Goal: Check status: Check status

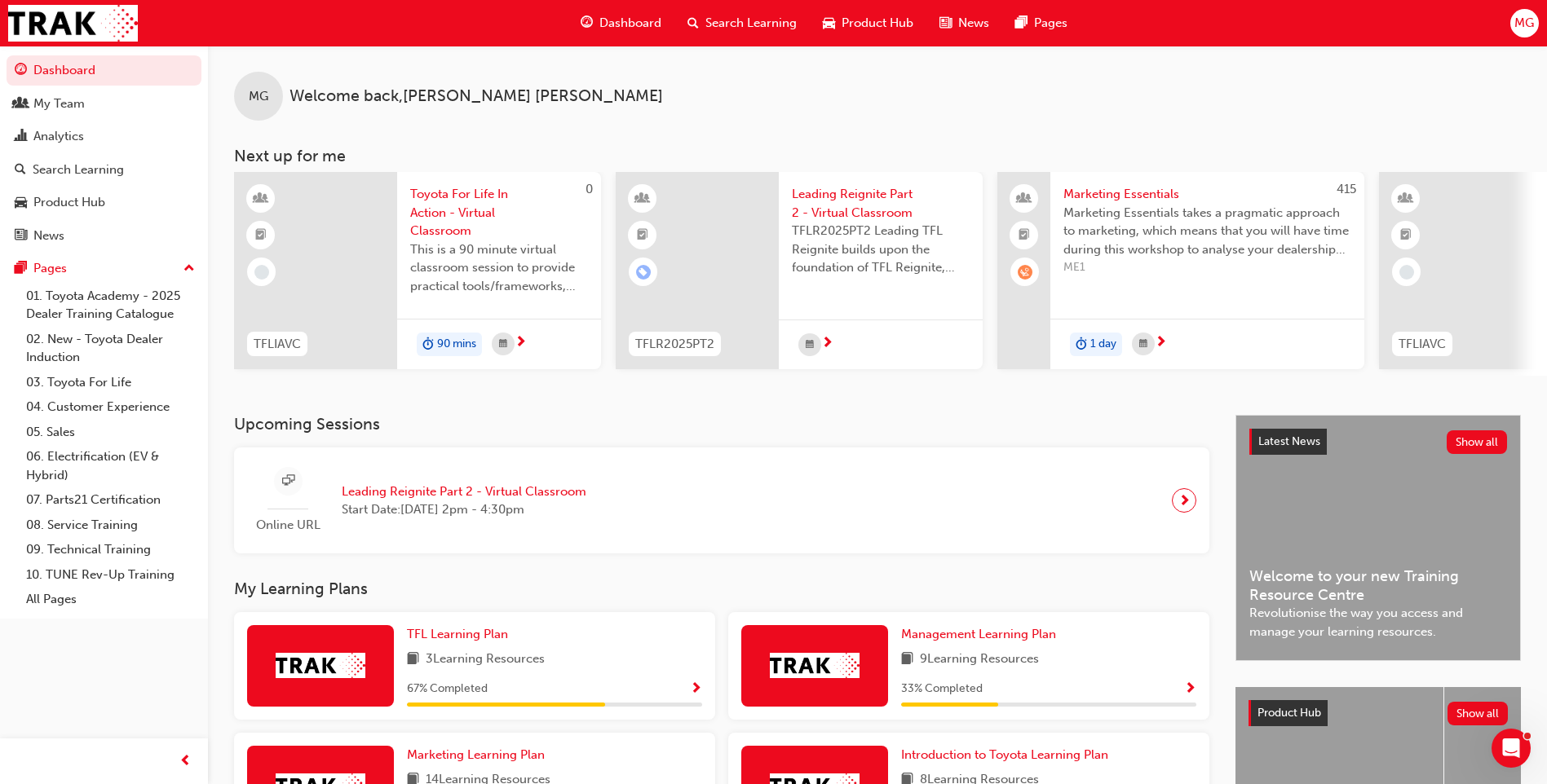
click at [458, 196] on span "Toyota For Life In Action - Virtual Classroom" at bounding box center [499, 213] width 178 height 56
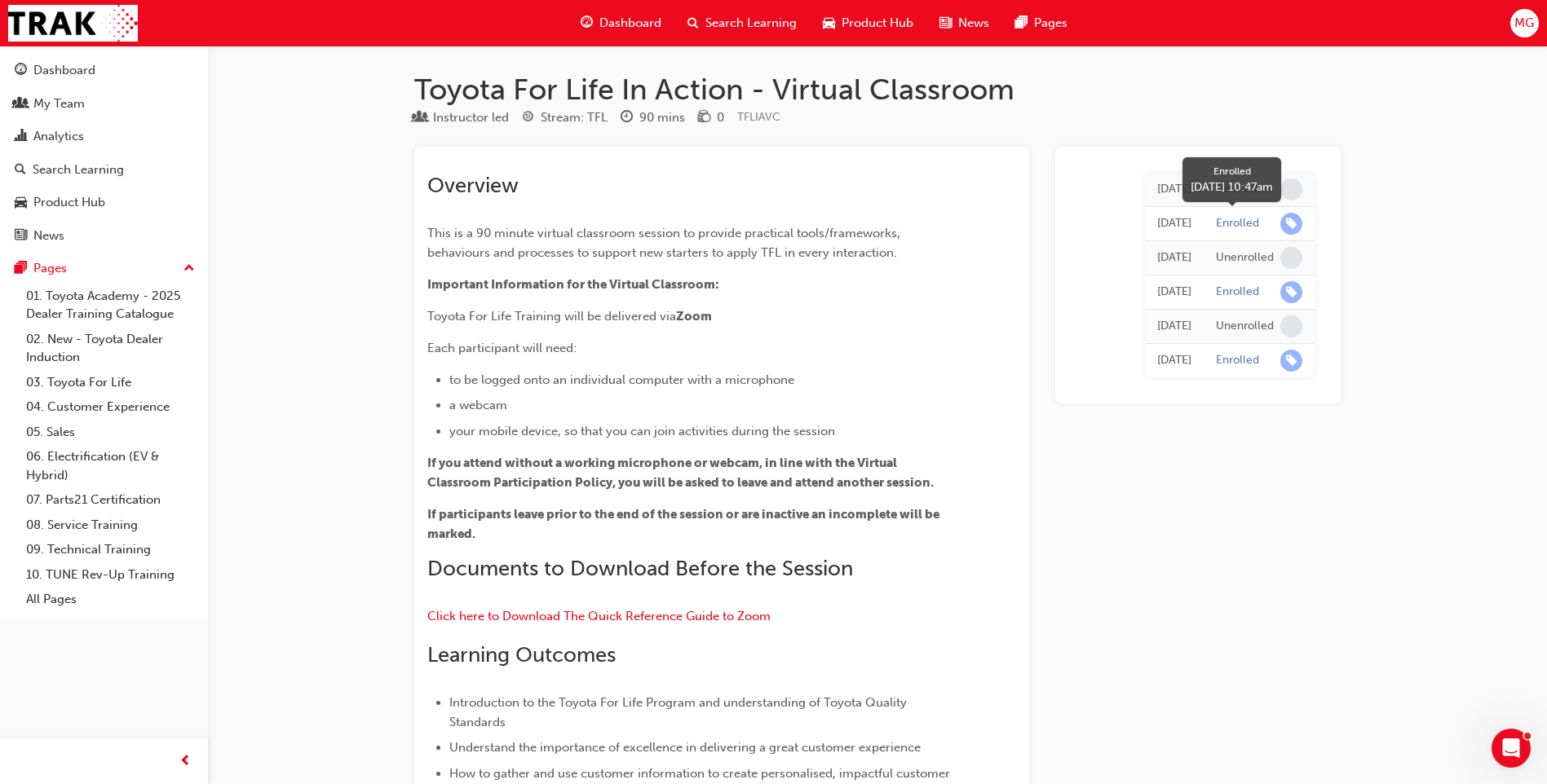
click at [1295, 219] on span "learningRecordVerb_ENROLL-icon" at bounding box center [1291, 224] width 22 height 22
click at [41, 74] on div "Dashboard" at bounding box center [64, 70] width 62 height 19
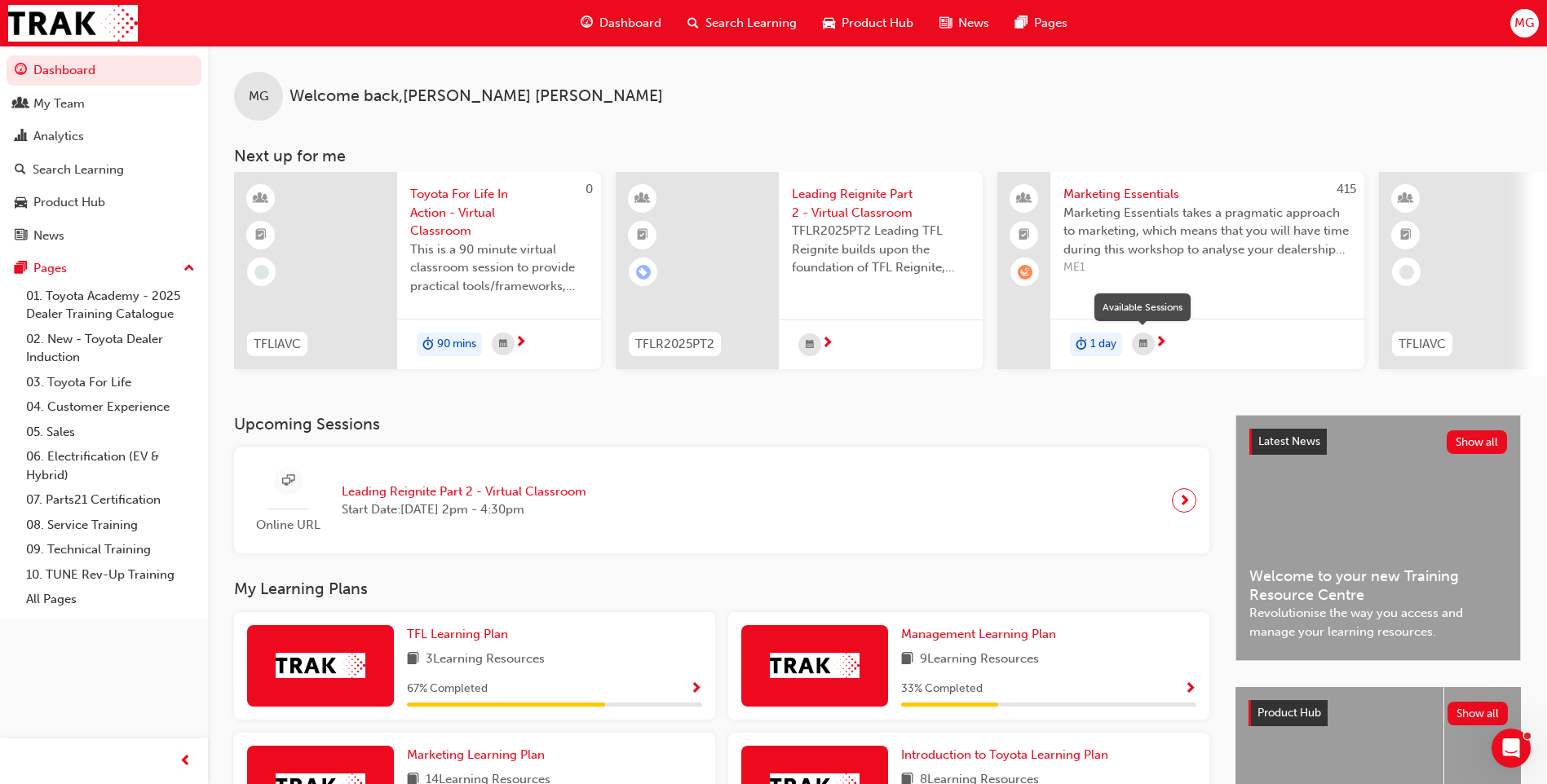
click at [1148, 348] on div "button" at bounding box center [1143, 343] width 23 height 23
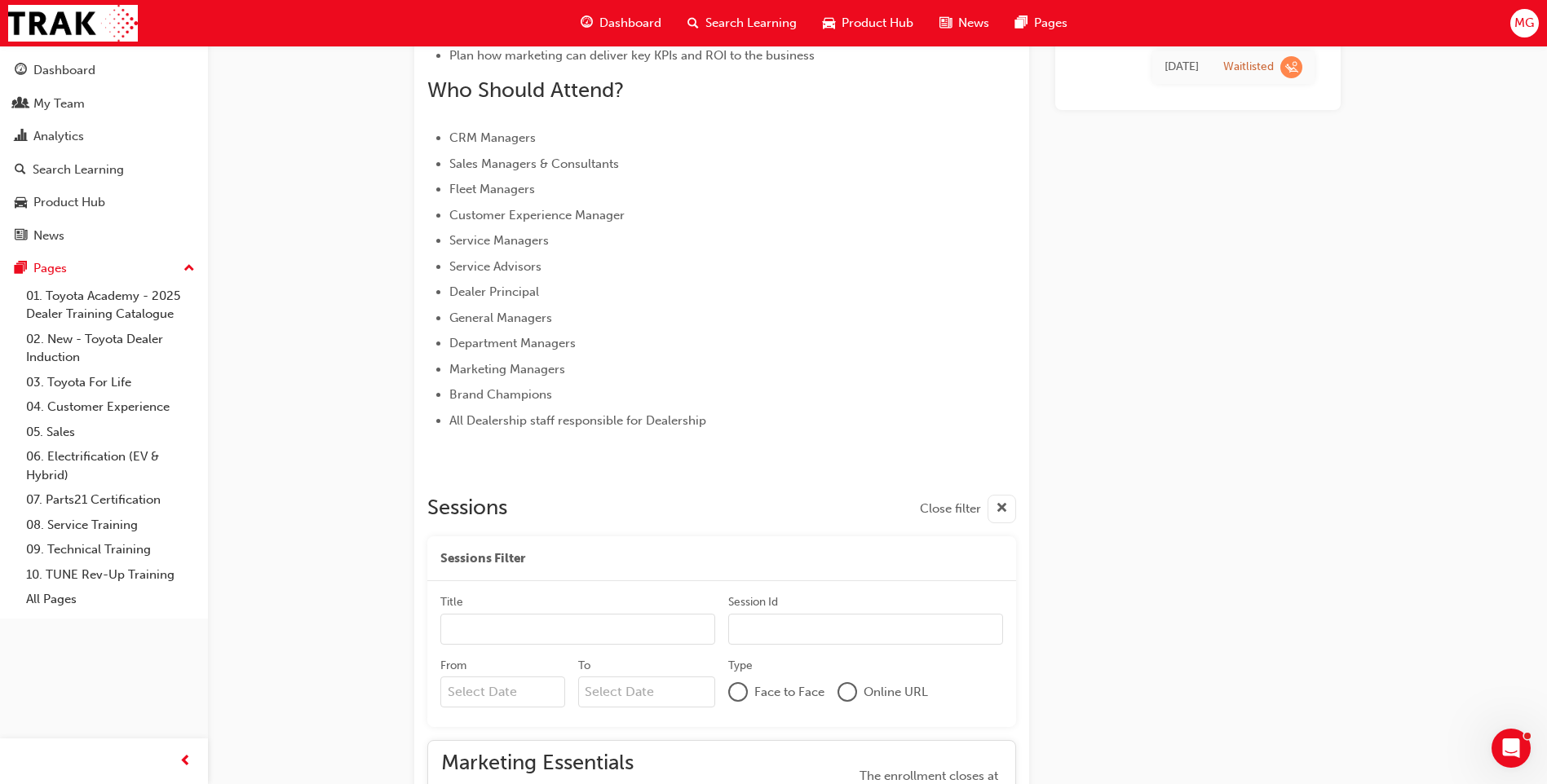
scroll to position [297, 0]
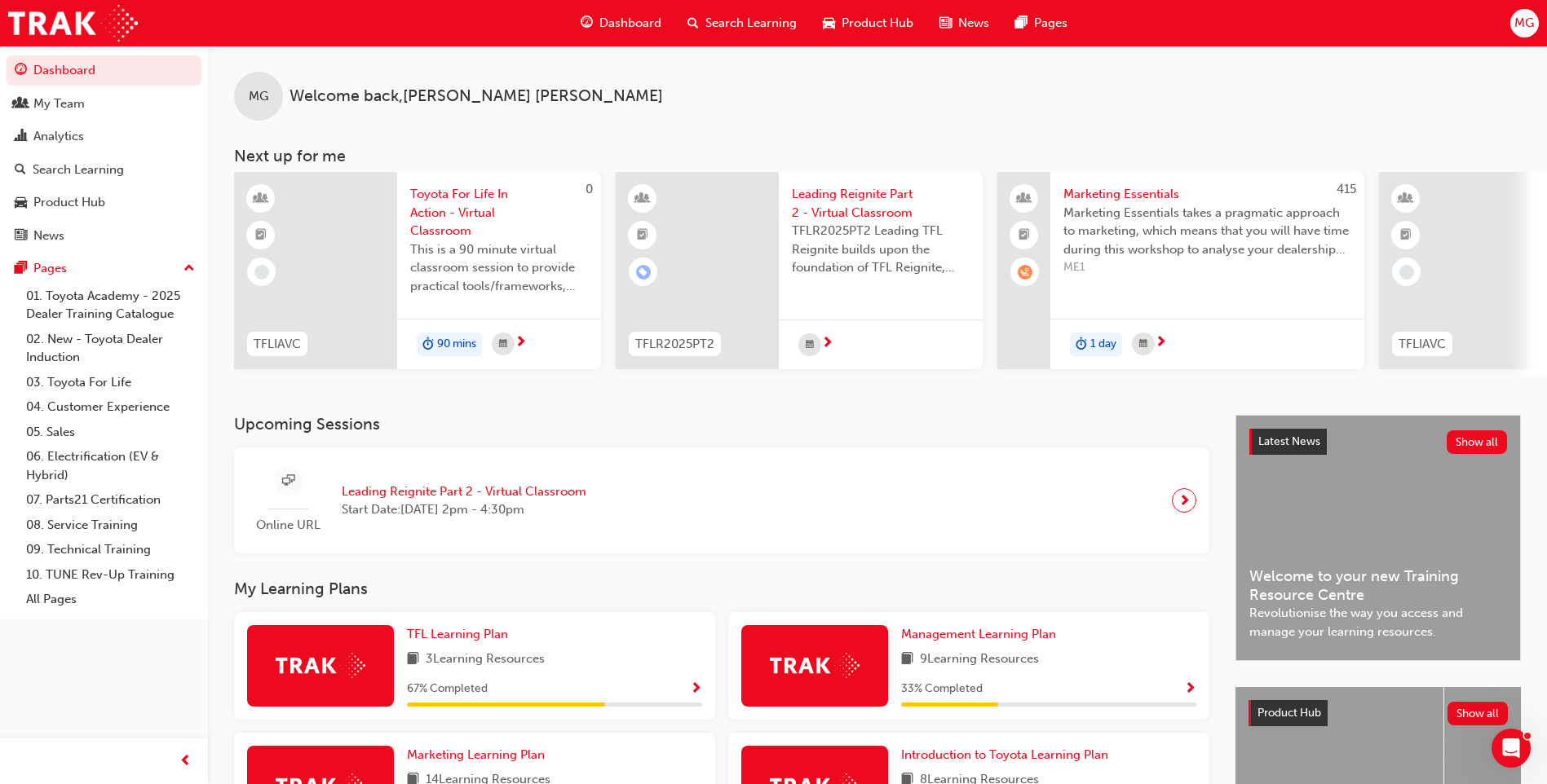
click at [827, 348] on span "next-icon" at bounding box center [827, 343] width 12 height 14
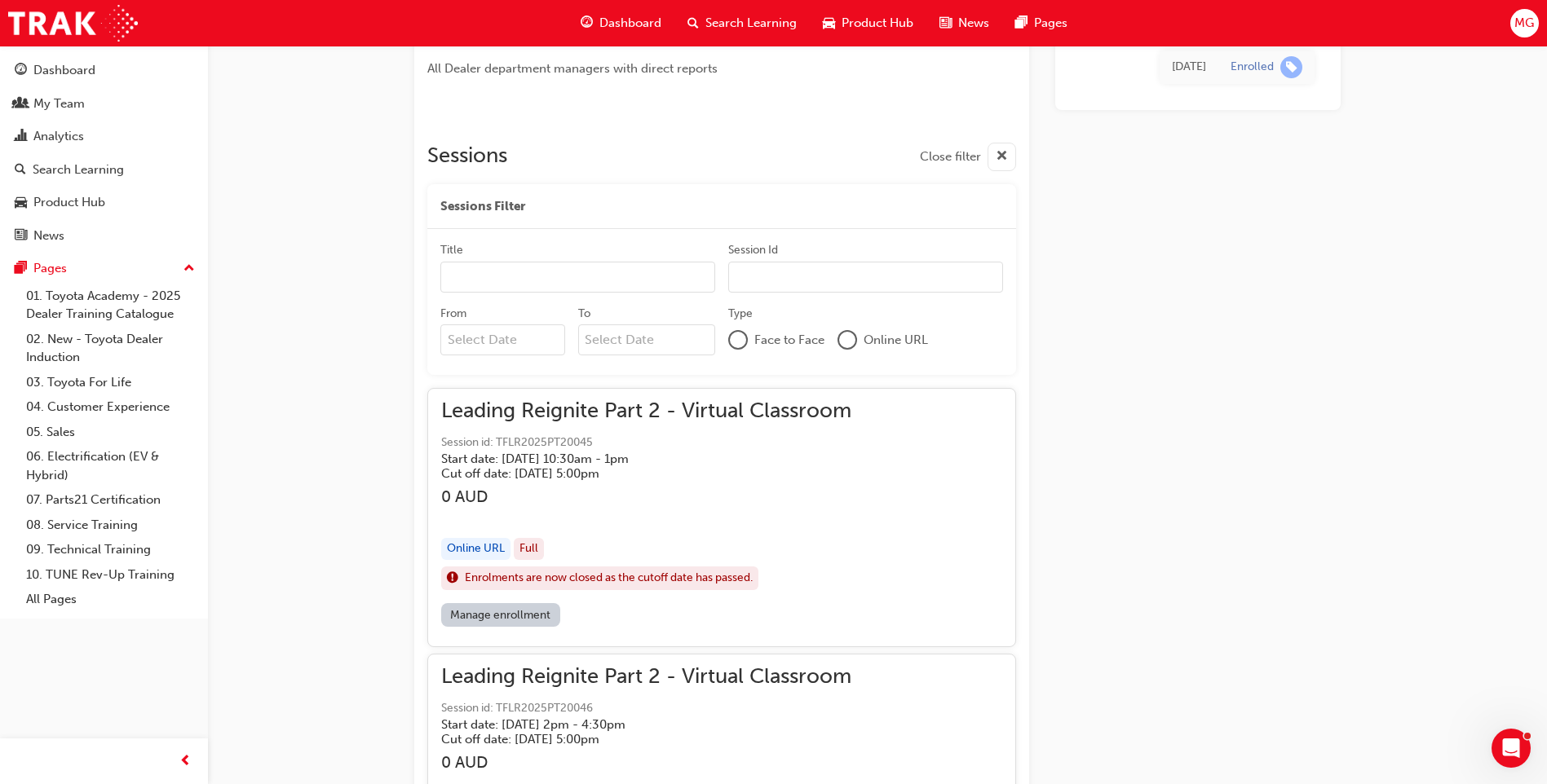
scroll to position [592, 0]
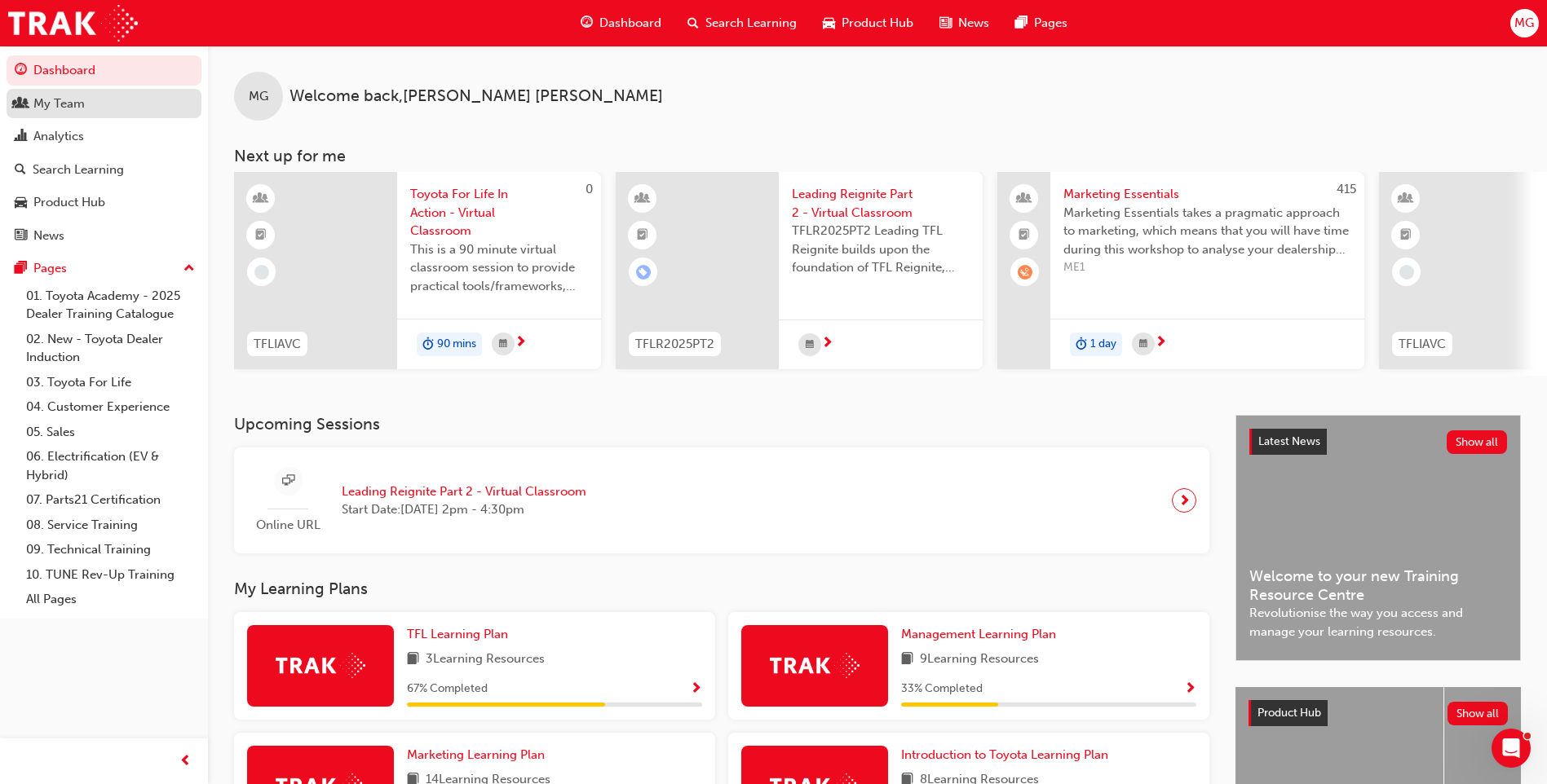
click at [61, 112] on div "My Team" at bounding box center [103, 104] width 178 height 20
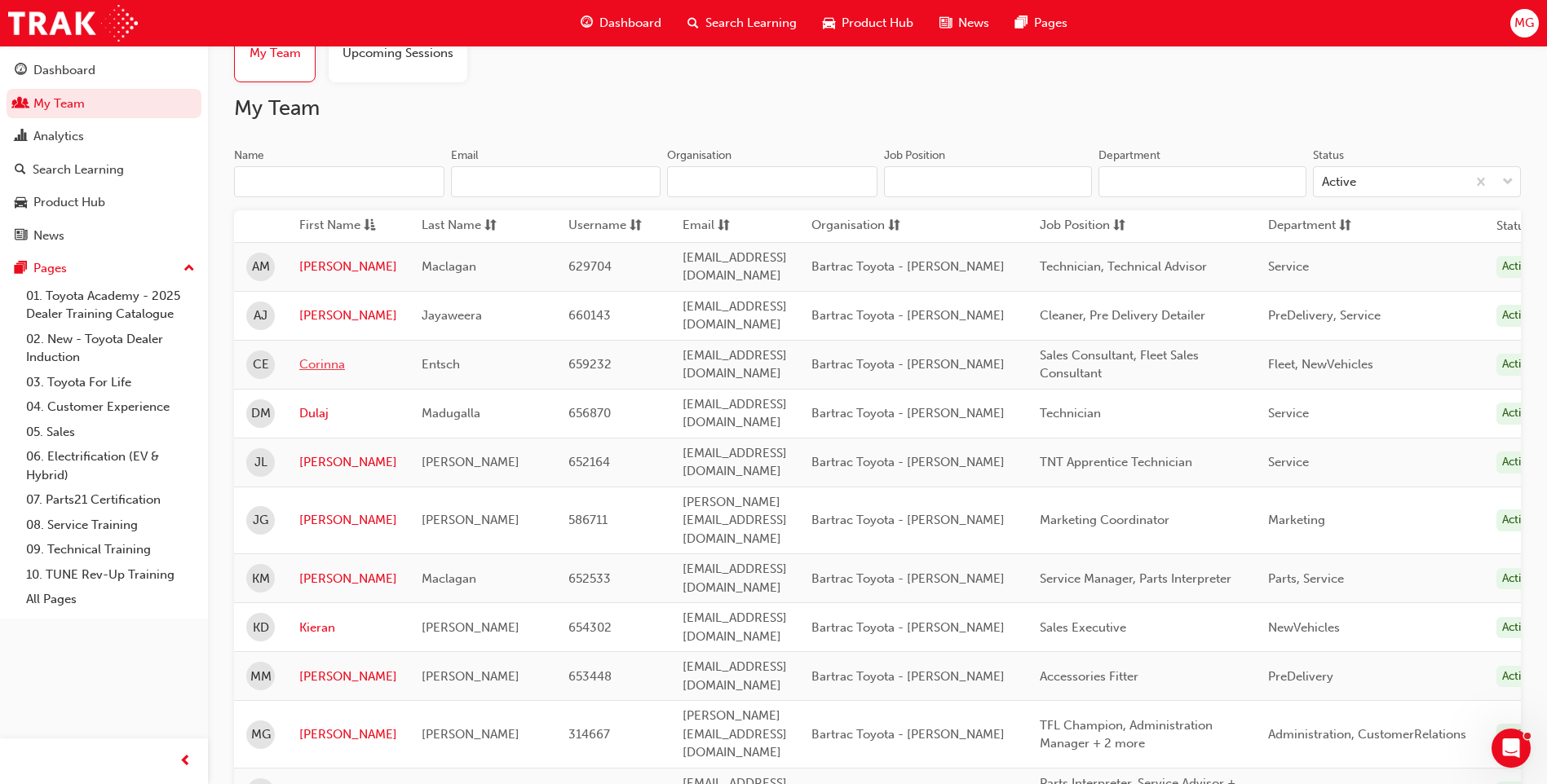
scroll to position [163, 0]
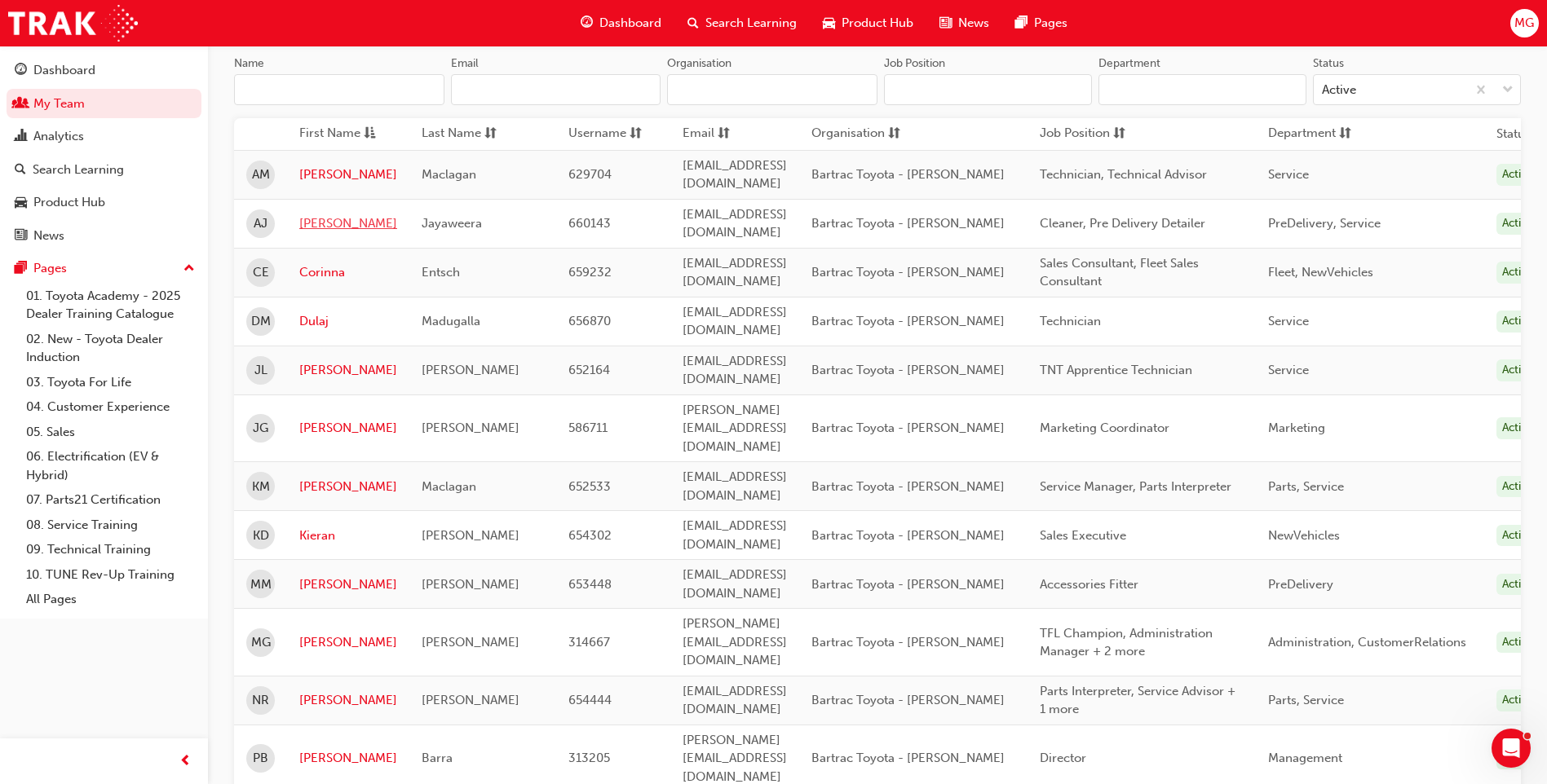
click at [321, 214] on link "[PERSON_NAME]" at bounding box center [348, 224] width 98 height 19
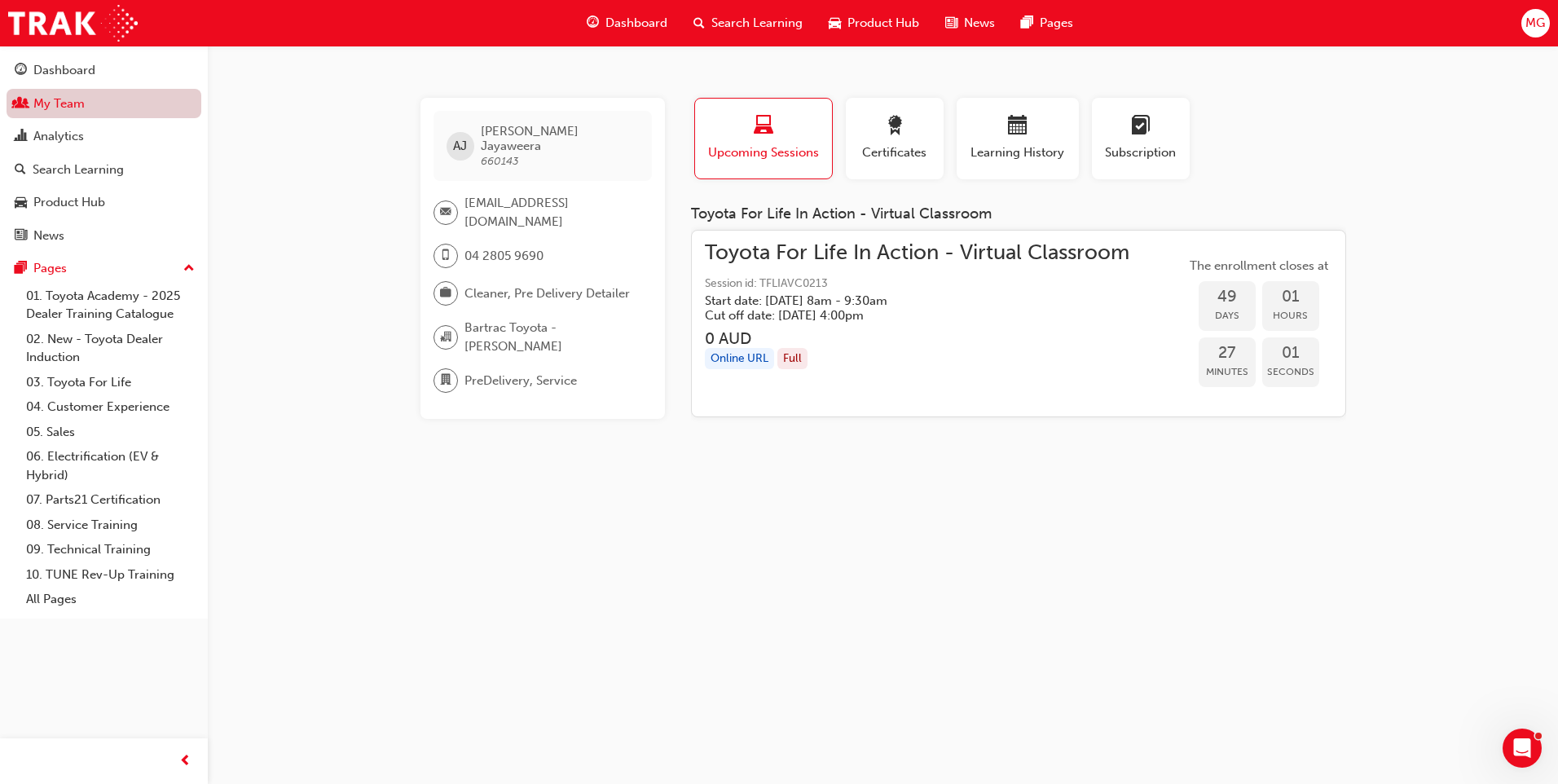
click at [46, 103] on link "My Team" at bounding box center [104, 104] width 195 height 30
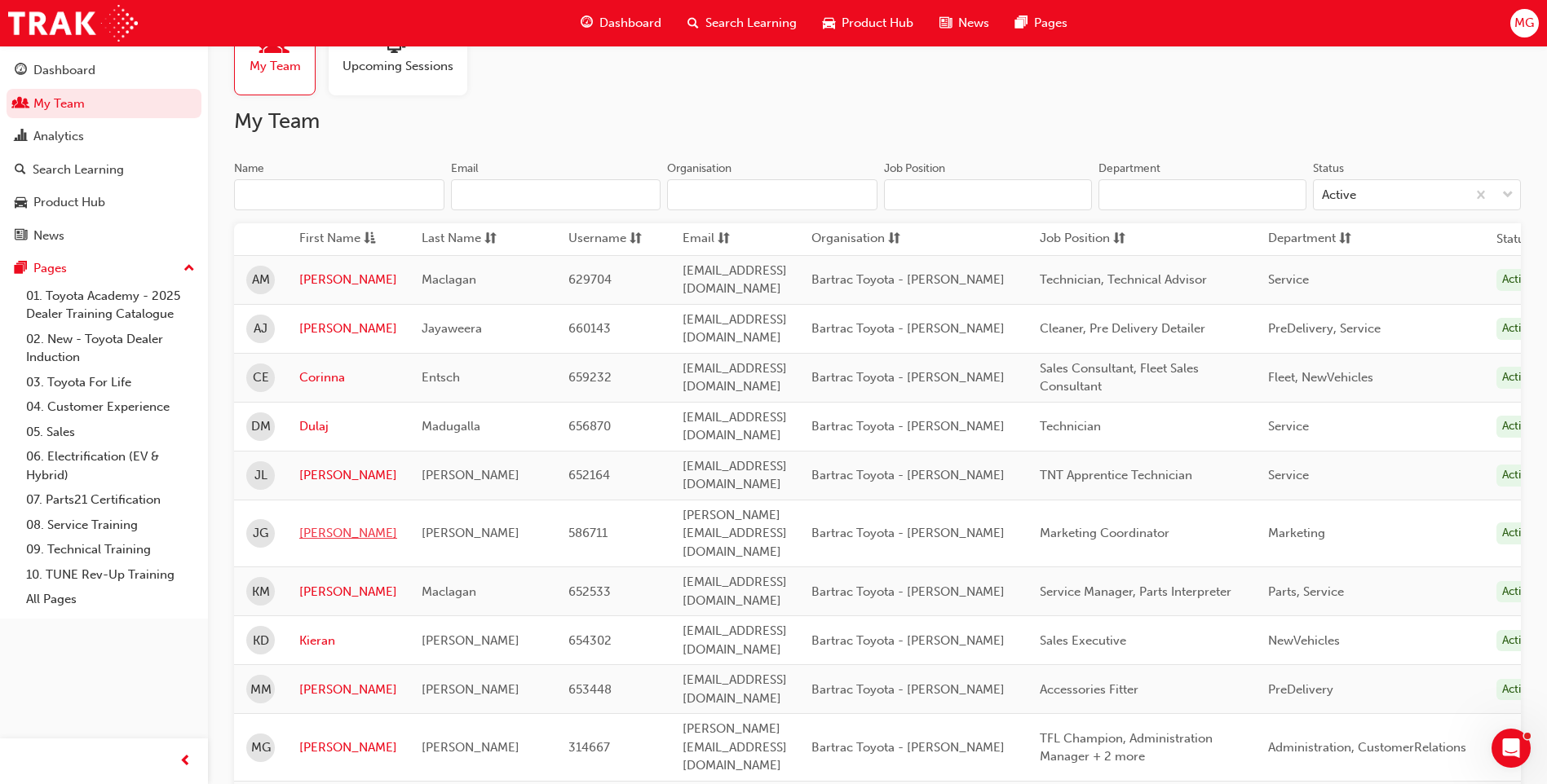
scroll to position [82, 0]
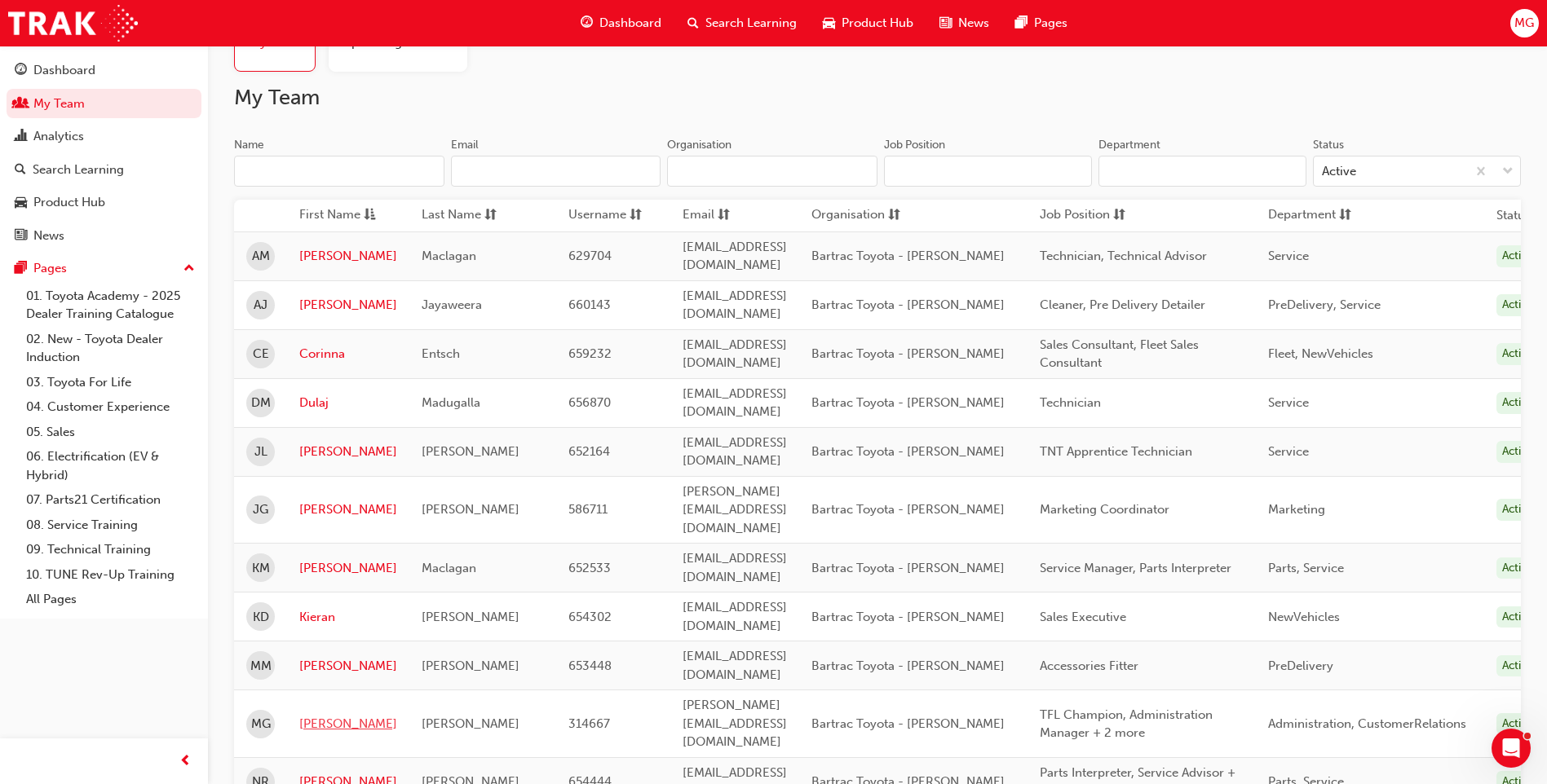
click at [318, 715] on link "[PERSON_NAME]" at bounding box center [348, 724] width 98 height 19
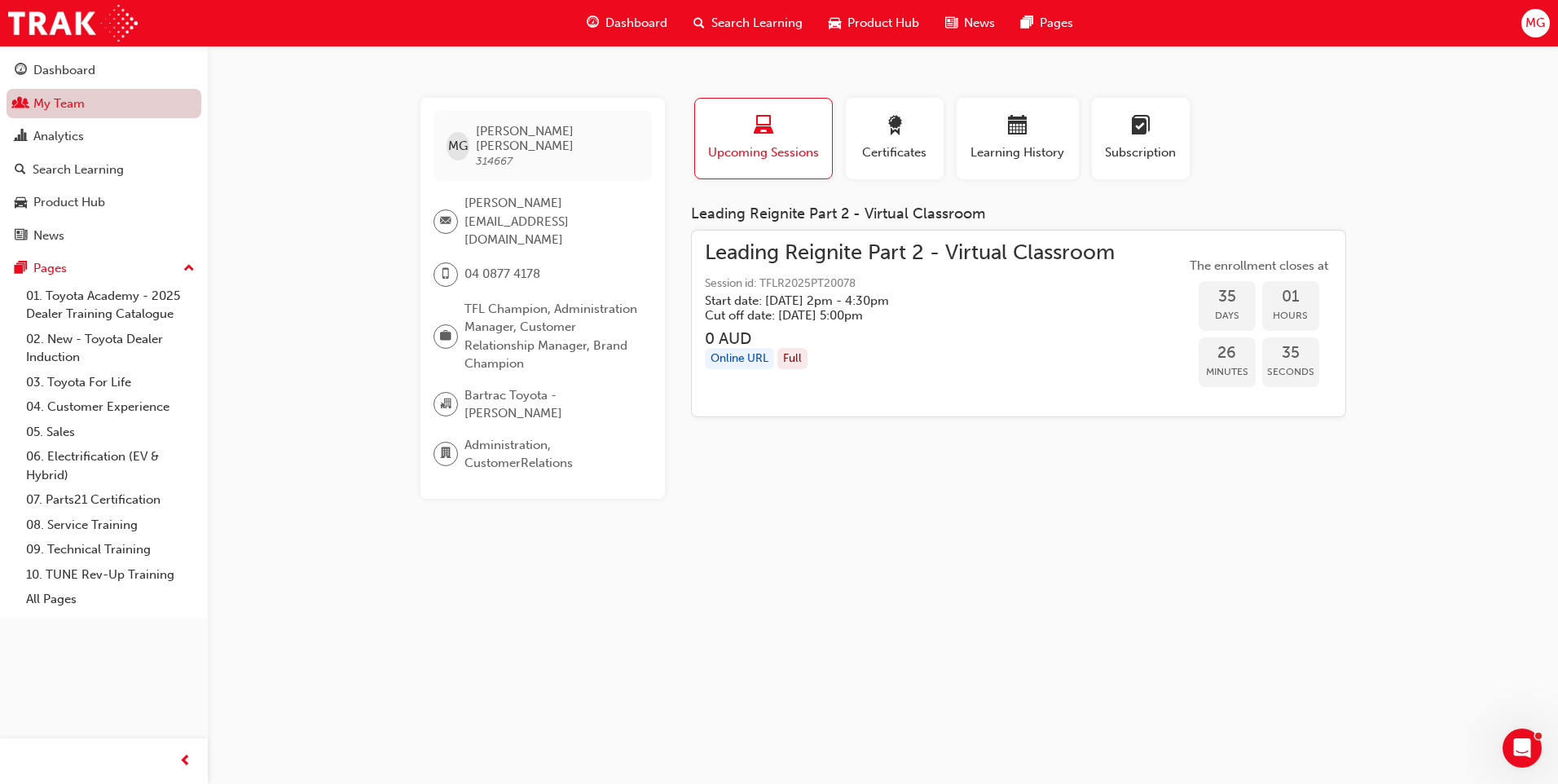
click at [62, 111] on link "My Team" at bounding box center [104, 104] width 195 height 30
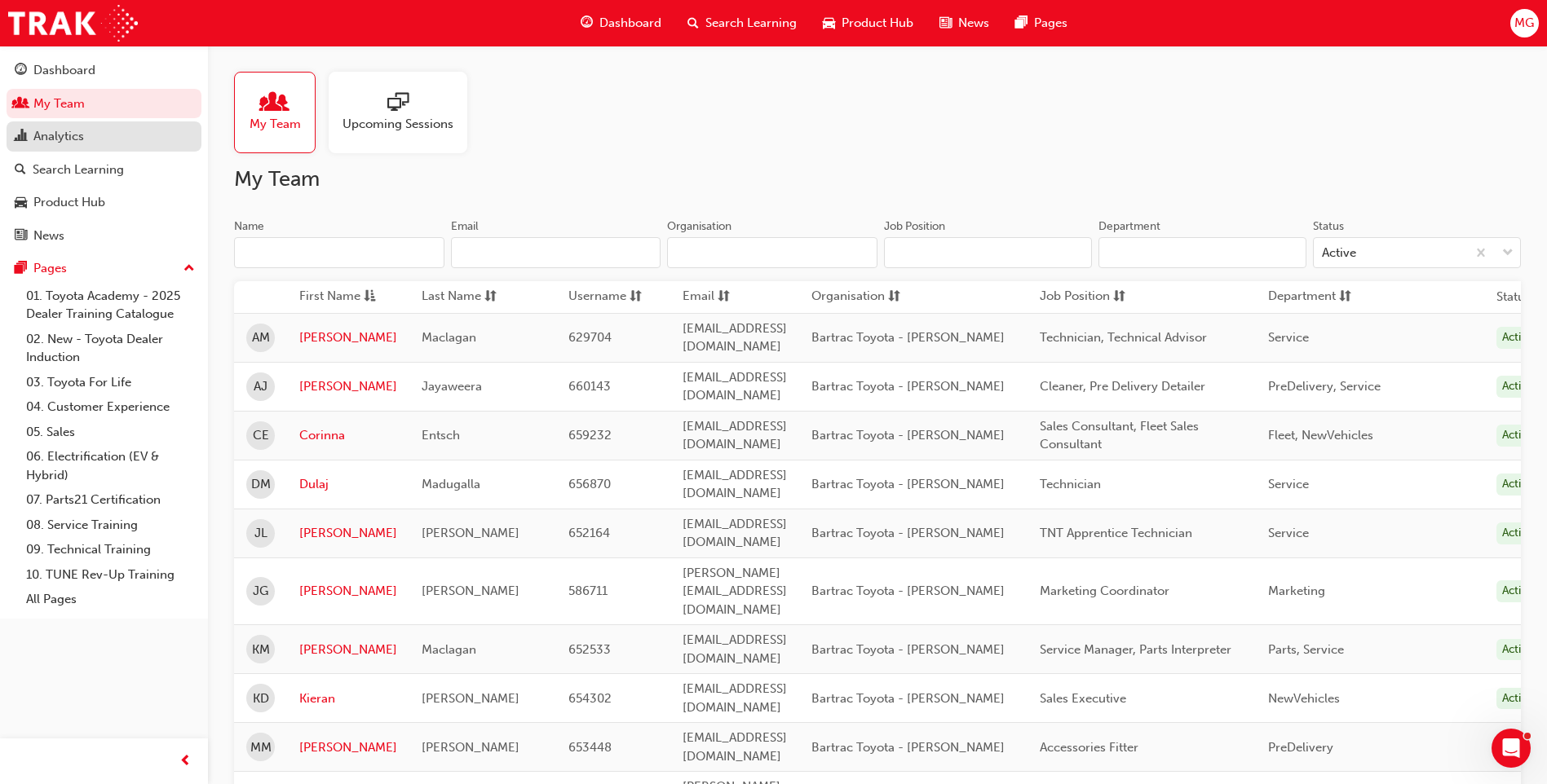
click at [62, 141] on div "Analytics" at bounding box center [59, 137] width 51 height 19
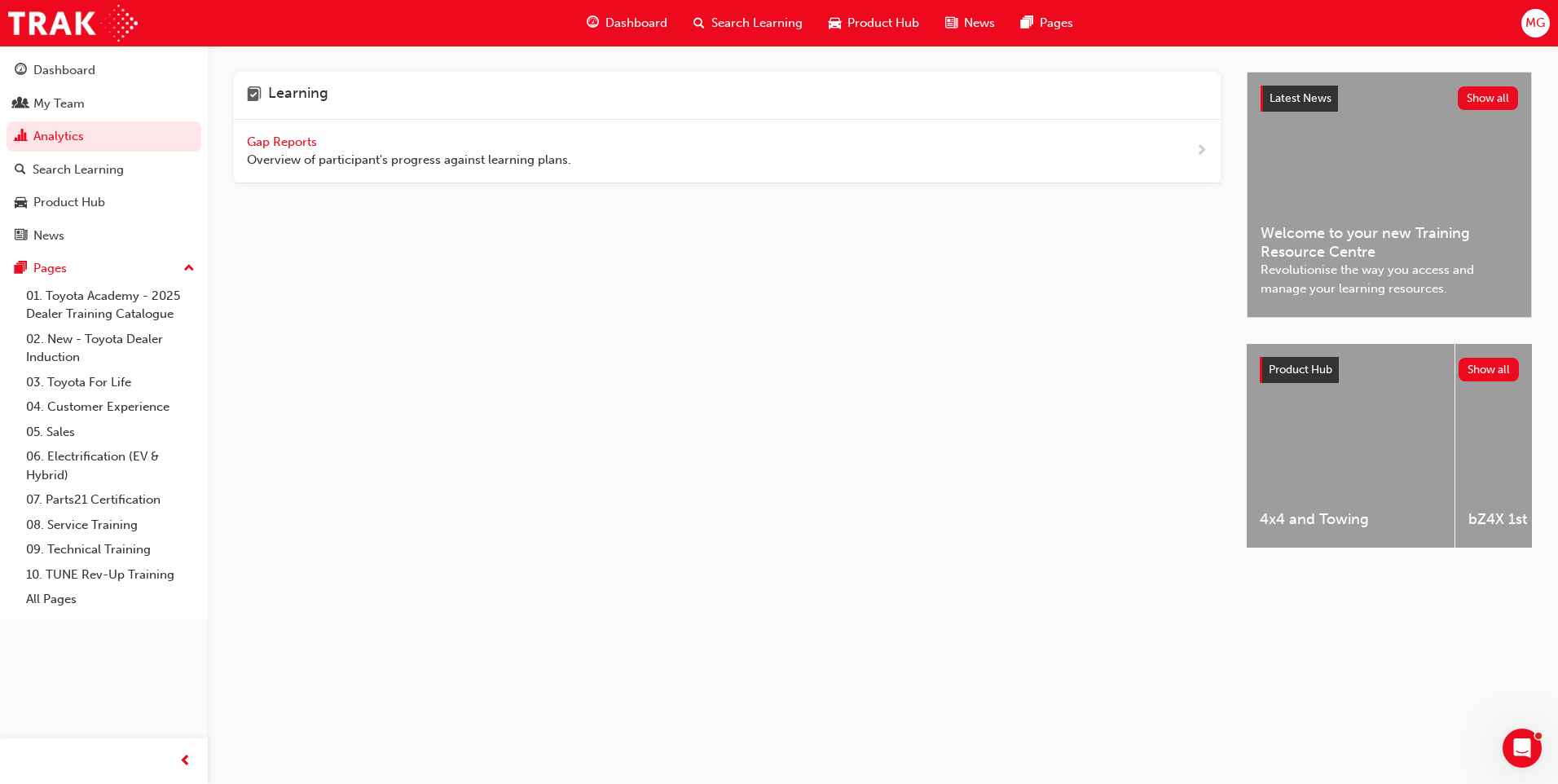
click at [276, 132] on div "Gap Reports Overview of participant's progress against learning plans." at bounding box center [409, 150] width 324 height 36
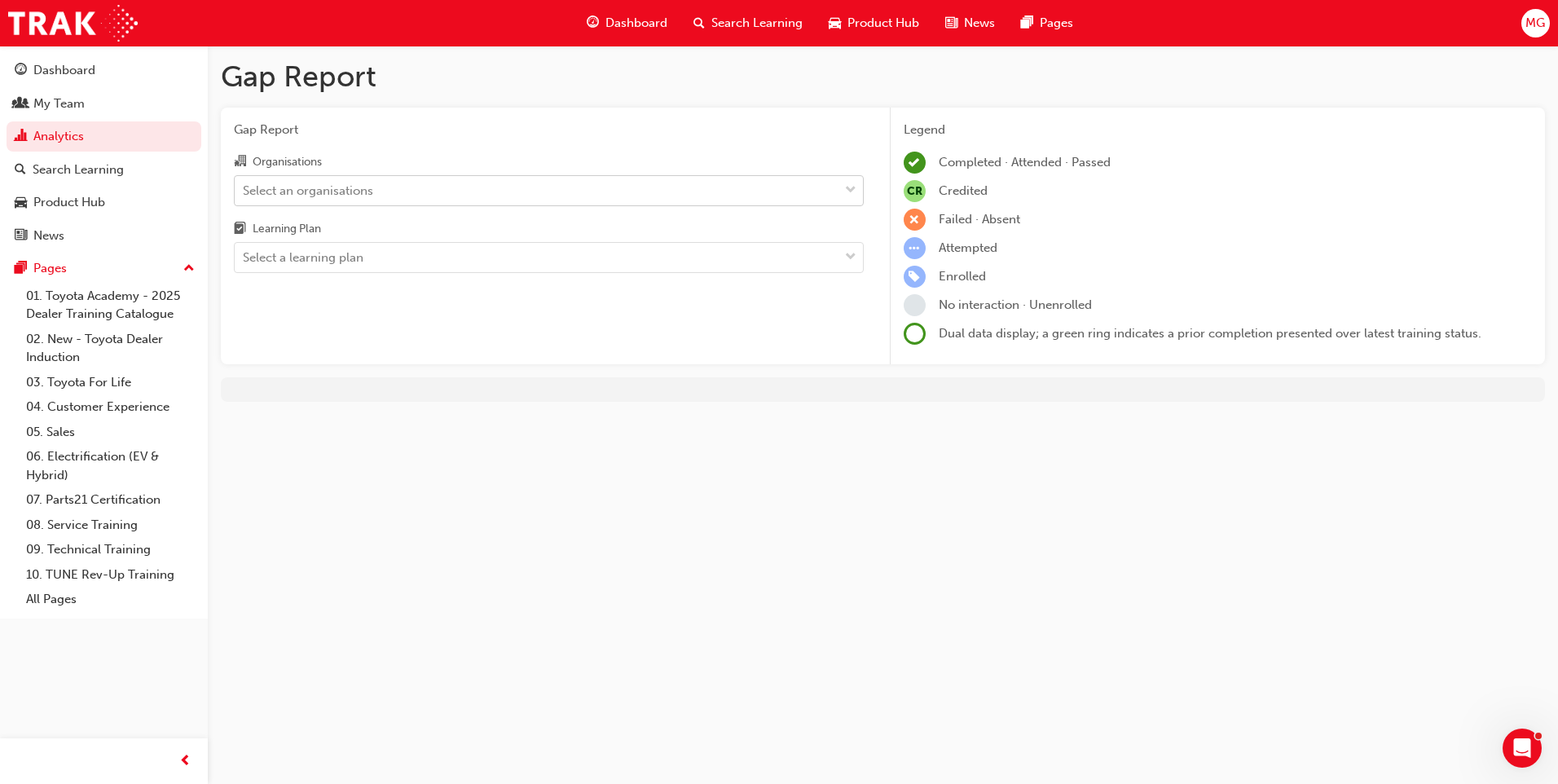
click at [320, 187] on div "Select an organisations" at bounding box center [308, 190] width 131 height 19
click at [245, 187] on input "Organisations Select an organisations" at bounding box center [244, 189] width 2 height 14
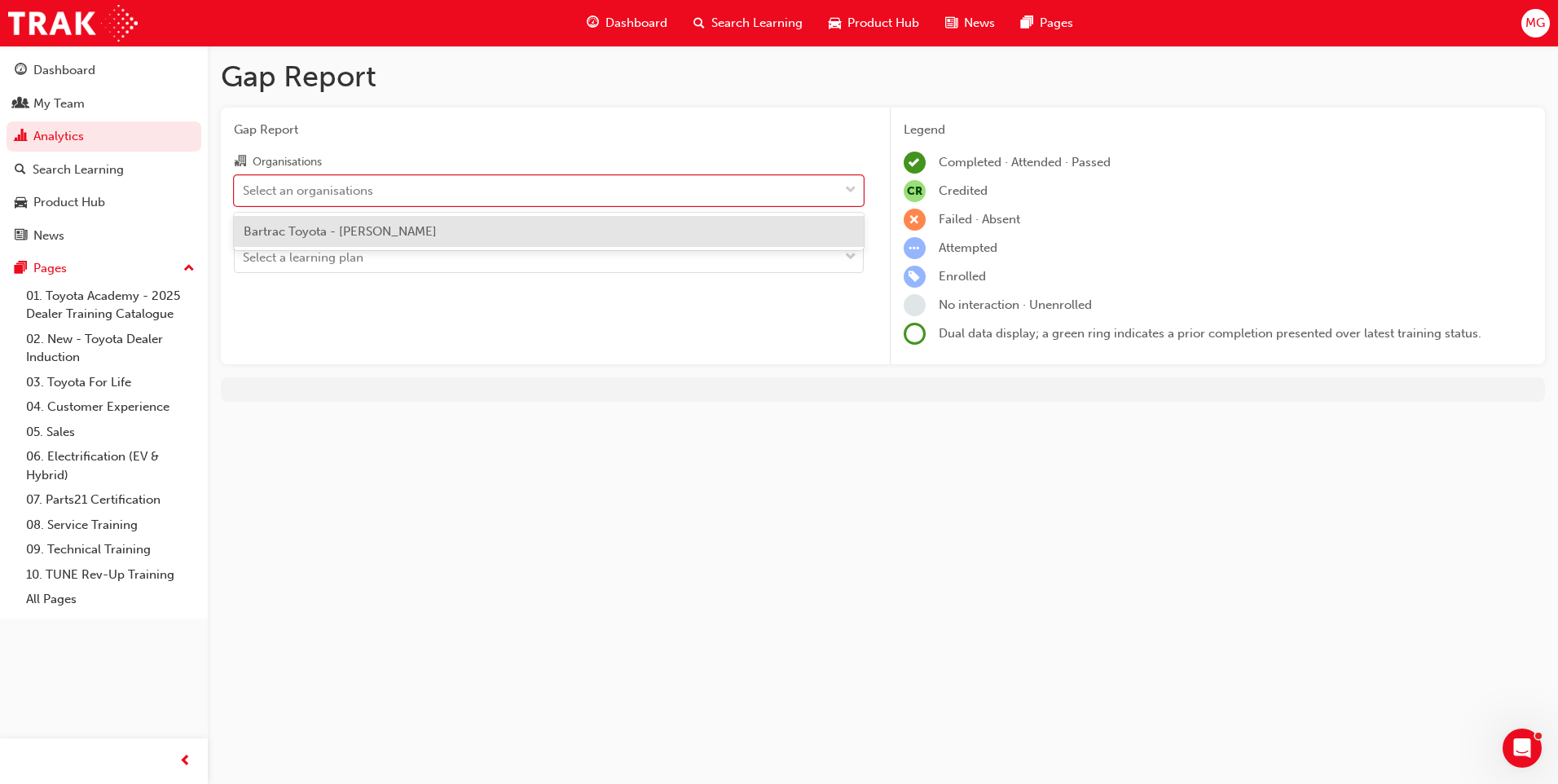
click at [428, 228] on div "Bartrac Toyota - [PERSON_NAME]" at bounding box center [549, 232] width 630 height 32
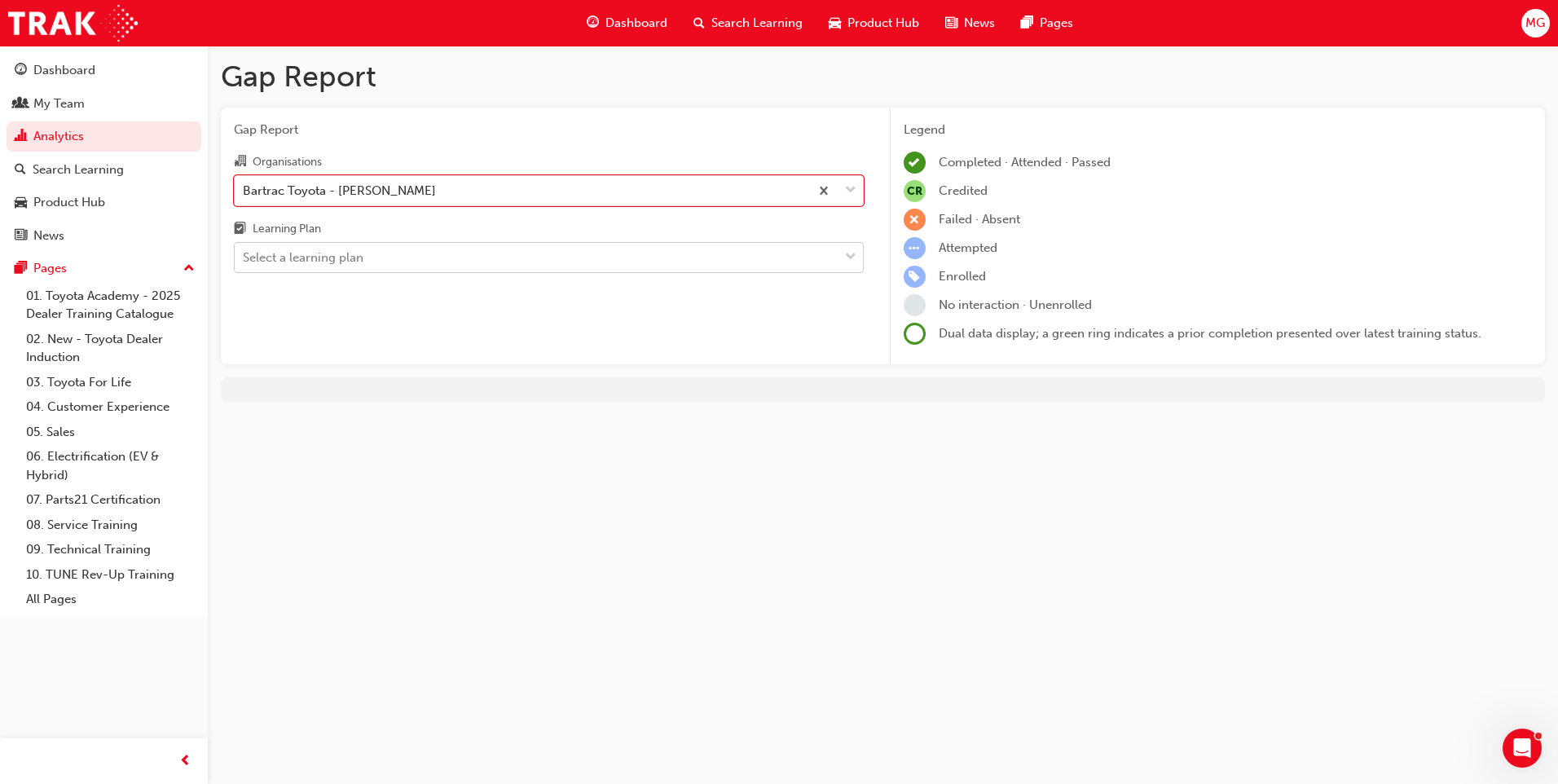
click at [848, 263] on span "down-icon" at bounding box center [851, 257] width 12 height 21
click at [245, 263] on input "Learning Plan Select a learning plan" at bounding box center [244, 257] width 2 height 14
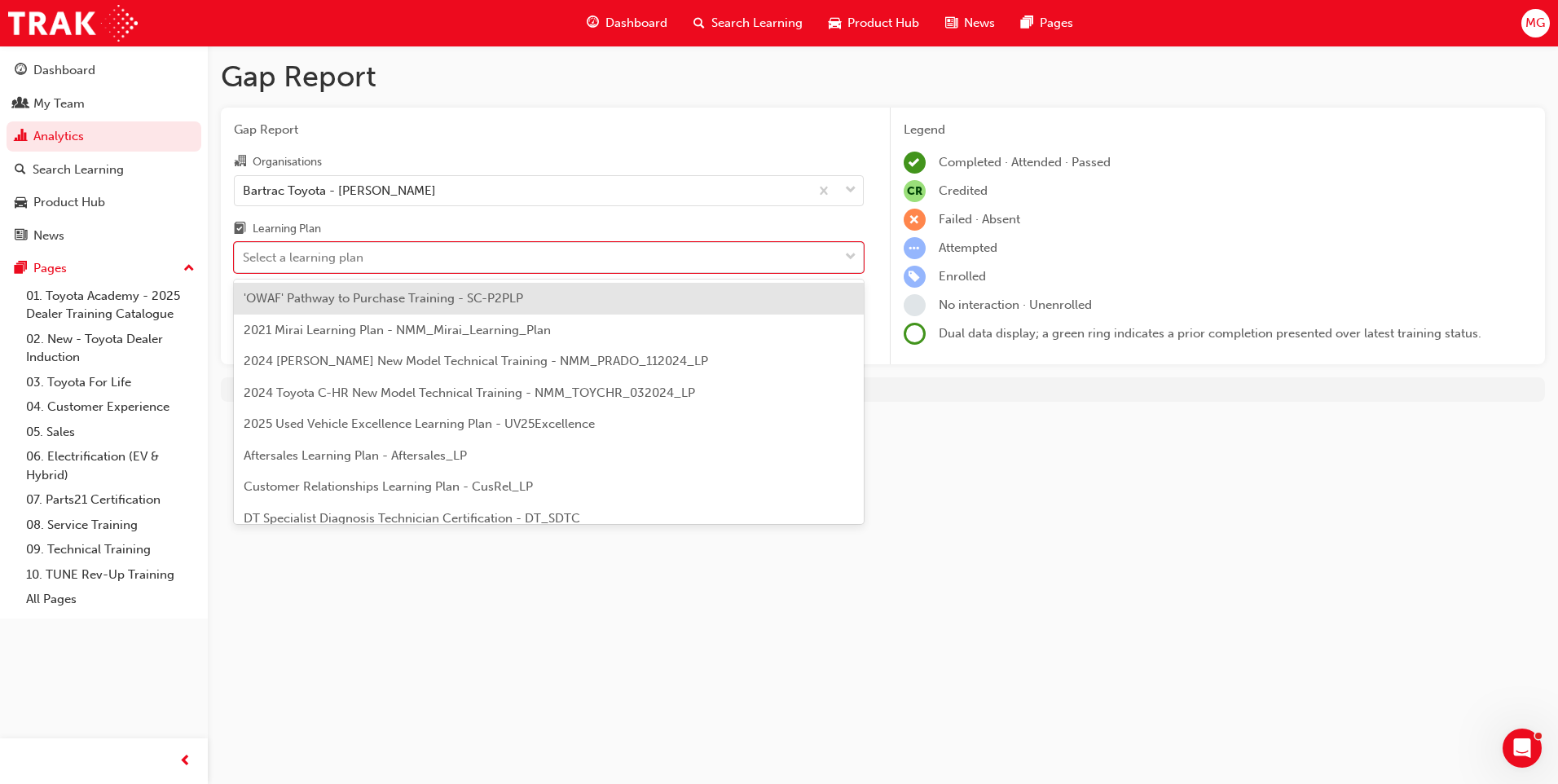
click at [389, 317] on div "2021 Mirai Learning Plan - NMM_Mirai_Learning_Plan" at bounding box center [549, 331] width 630 height 32
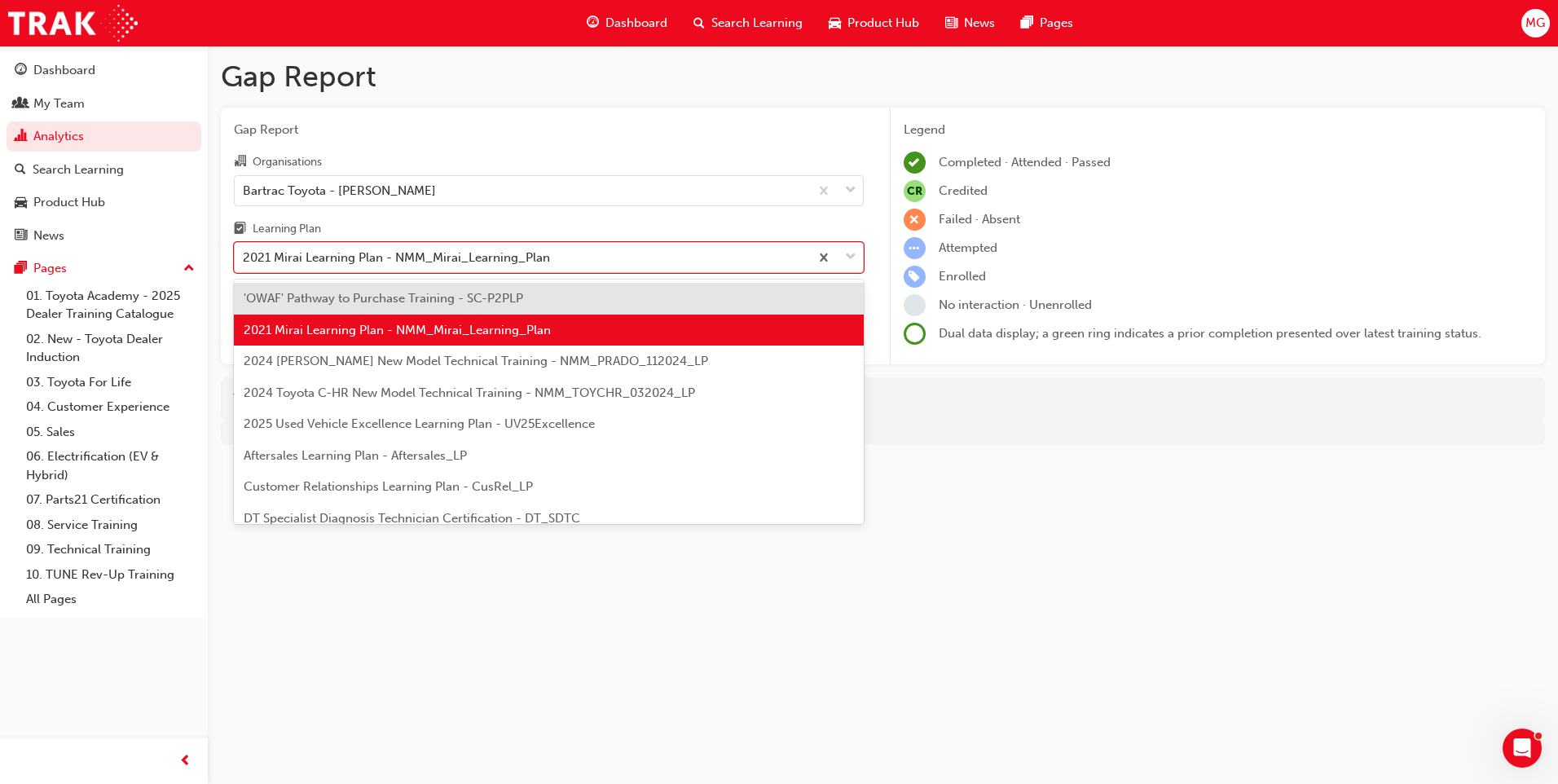
click at [842, 257] on div at bounding box center [836, 257] width 54 height 30
click at [245, 257] on input "Learning Plan option 2021 Mirai Learning Plan - NMM_Mirai_Learning_Plan, select…" at bounding box center [244, 257] width 2 height 14
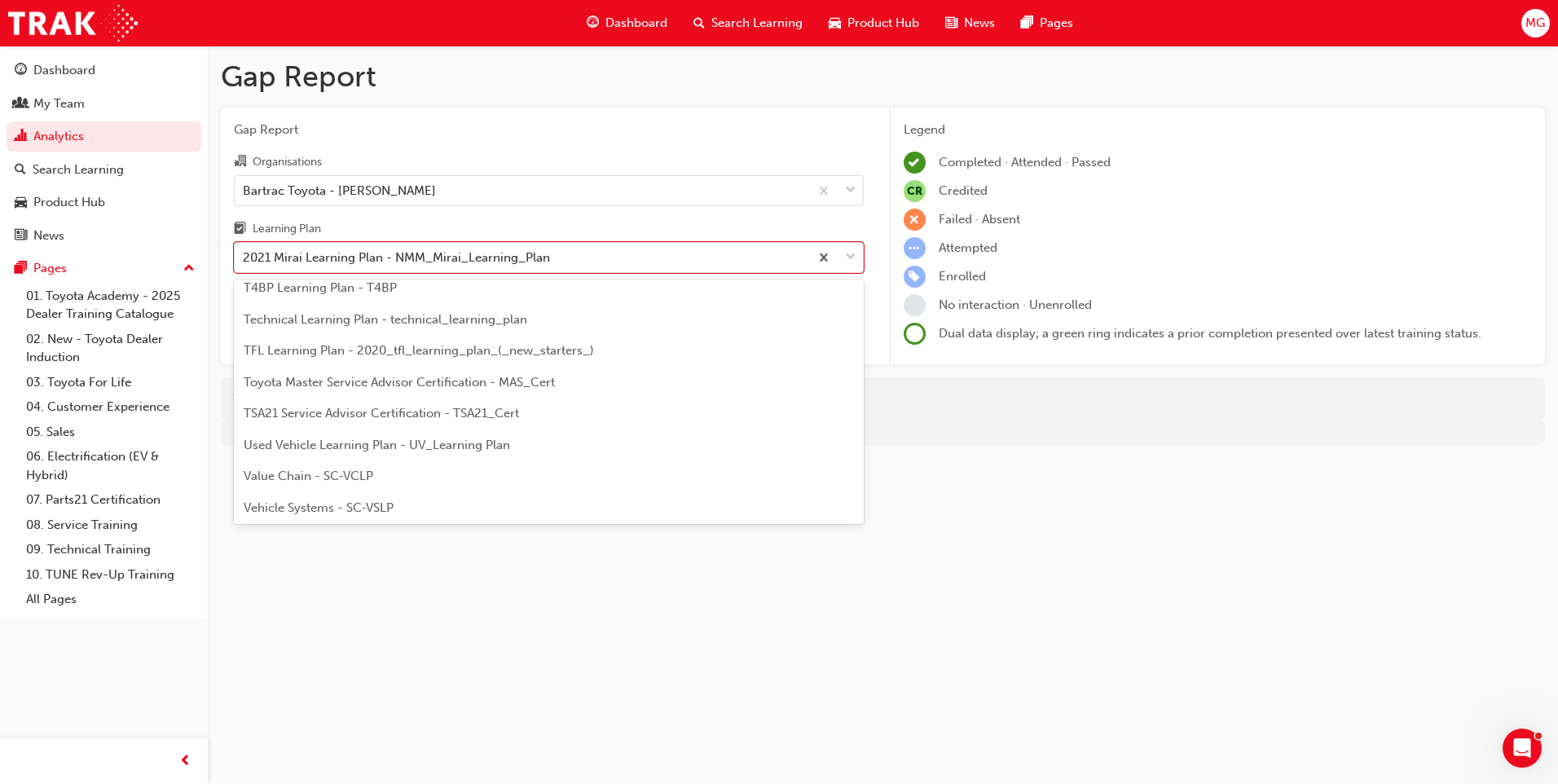
scroll to position [703, 0]
click at [504, 409] on span "TSA21 Service Advisor Certification - TSA21_Cert" at bounding box center [381, 410] width 275 height 14
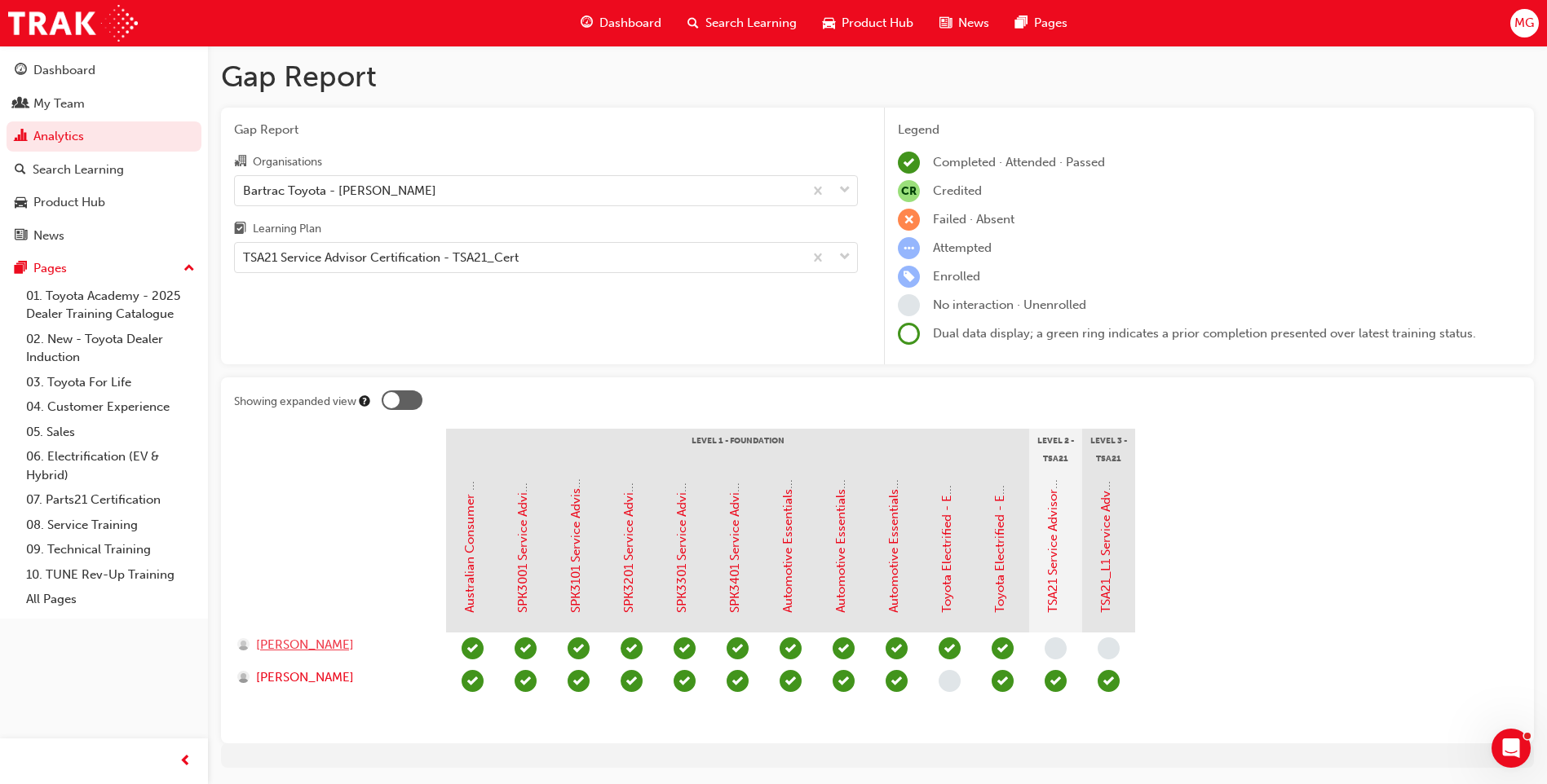
click at [328, 645] on span "[PERSON_NAME]" at bounding box center [305, 645] width 98 height 19
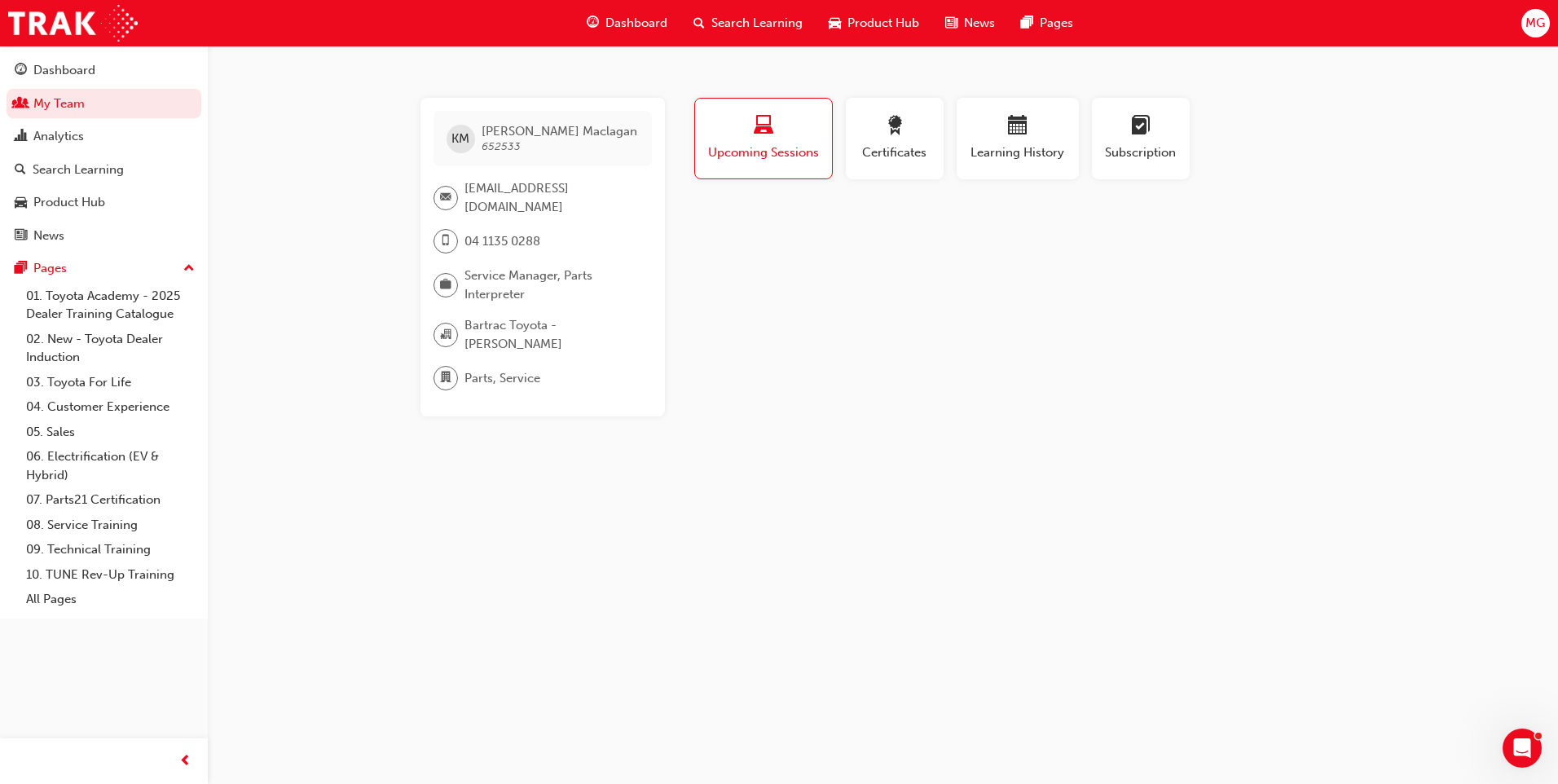
click at [745, 145] on span "Upcoming Sessions" at bounding box center [763, 153] width 112 height 19
